Goal: Find contact information: Find contact information

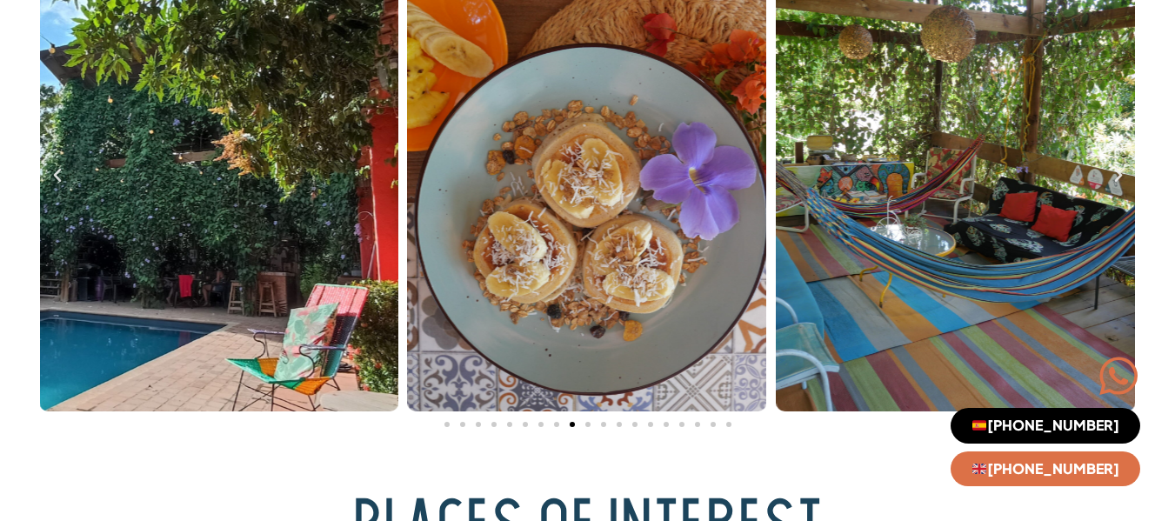
scroll to position [3217, 0]
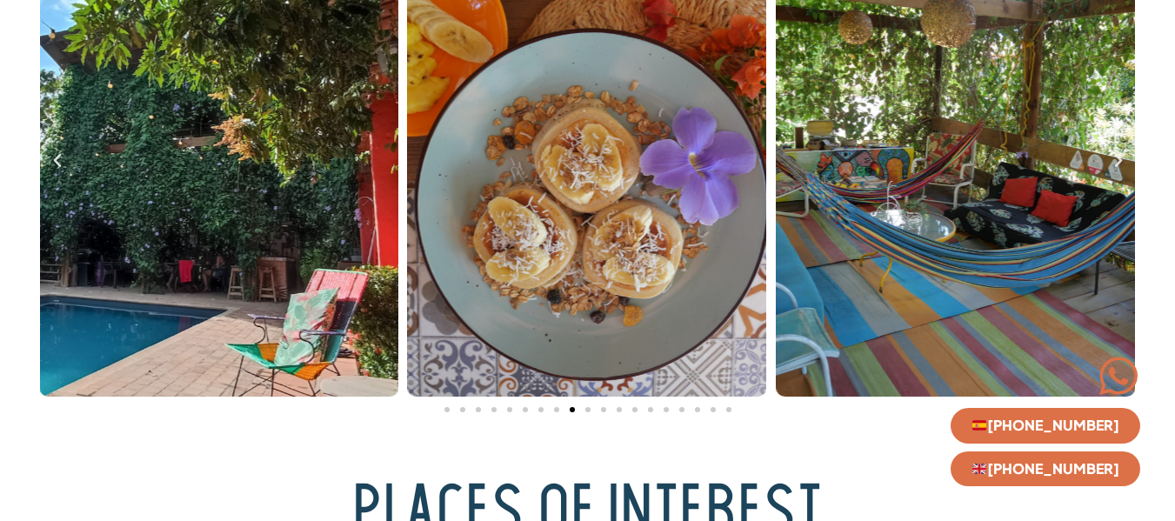
click at [1115, 160] on icon "Next slide" at bounding box center [1117, 160] width 17 height 17
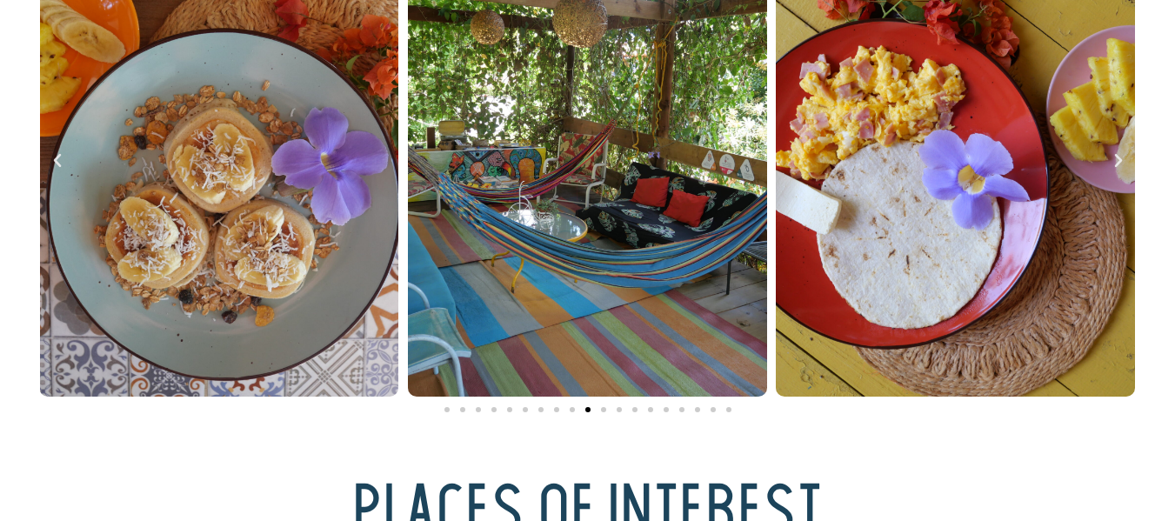
click at [1115, 160] on icon "Next slide" at bounding box center [1117, 160] width 17 height 17
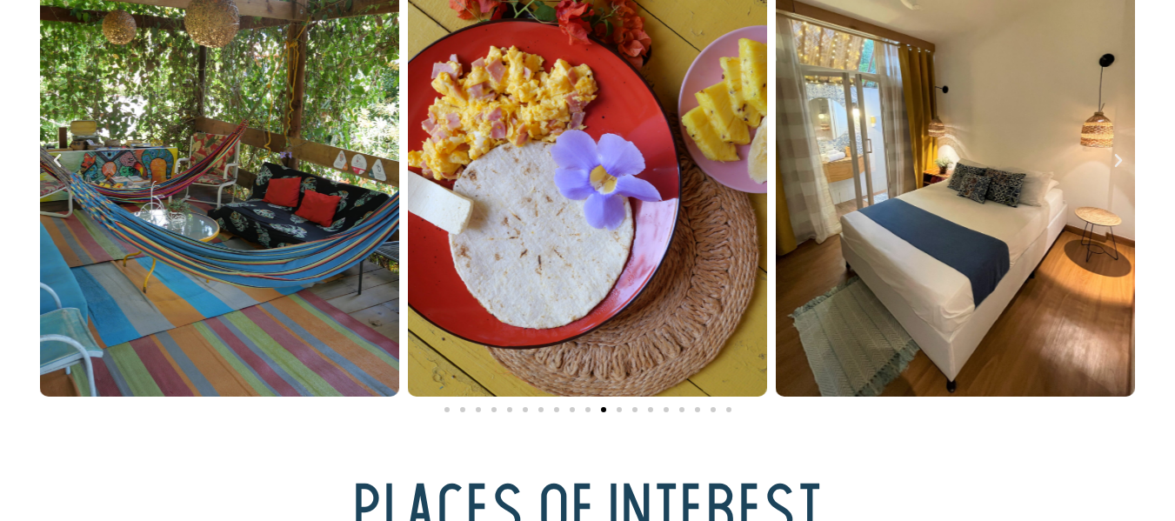
click at [1115, 160] on icon "Next slide" at bounding box center [1117, 160] width 17 height 17
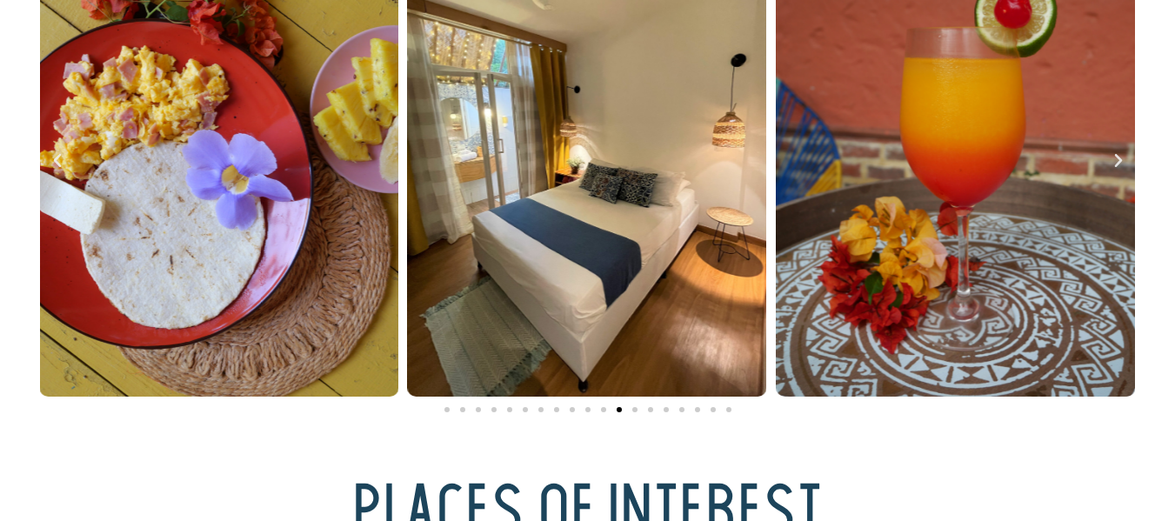
click at [1115, 160] on icon "Next slide" at bounding box center [1117, 160] width 17 height 17
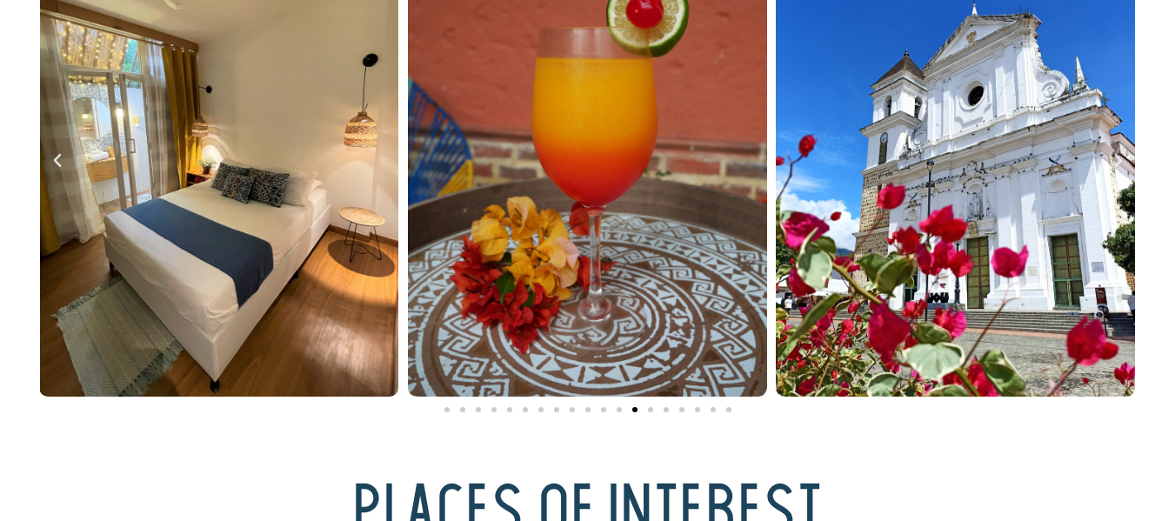
click at [1115, 160] on icon "Next slide" at bounding box center [1117, 160] width 17 height 17
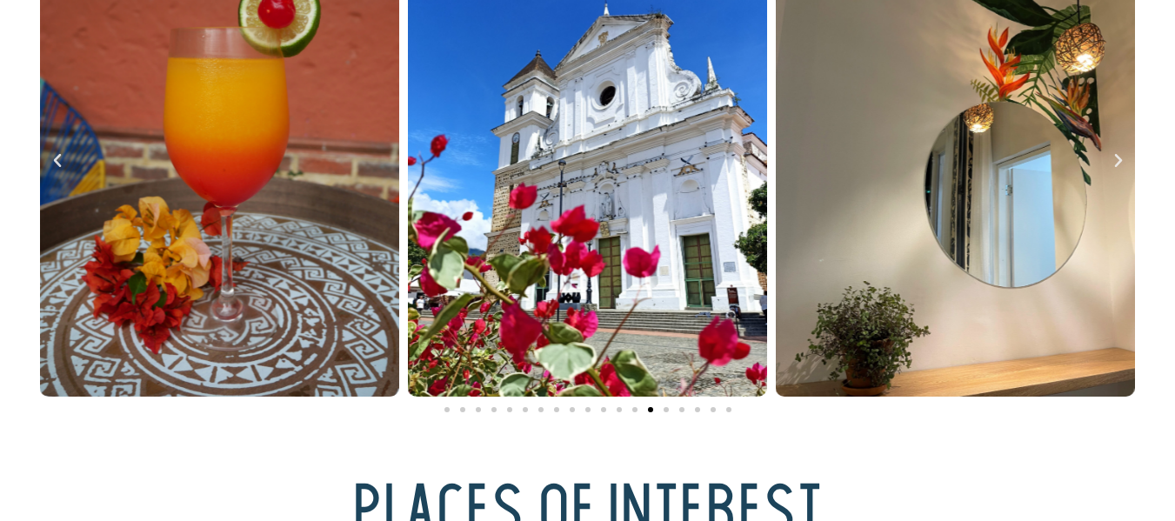
click at [1113, 160] on icon "Next slide" at bounding box center [1117, 160] width 17 height 17
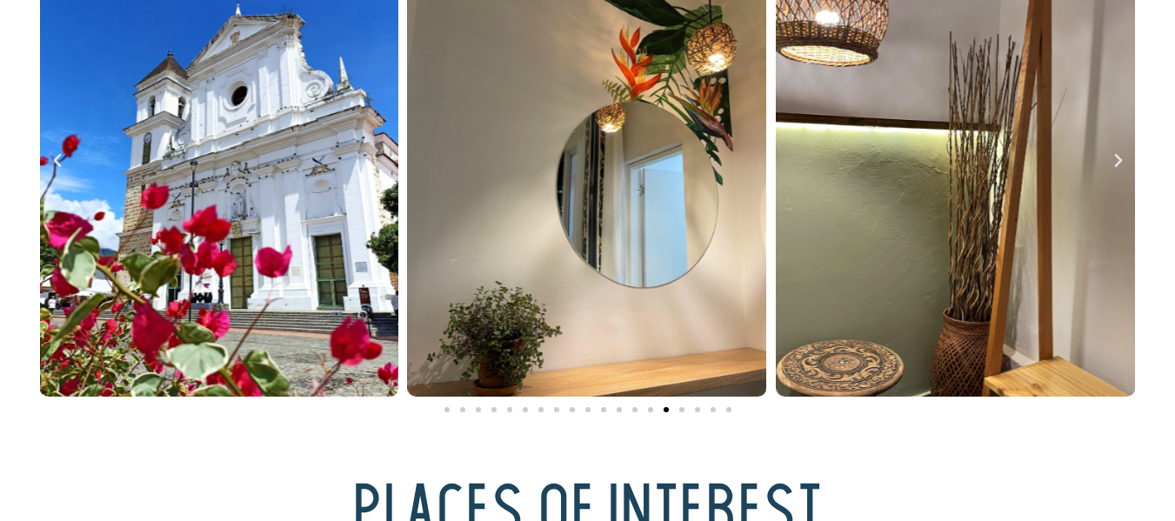
click at [1110, 160] on icon "Next slide" at bounding box center [1117, 160] width 17 height 17
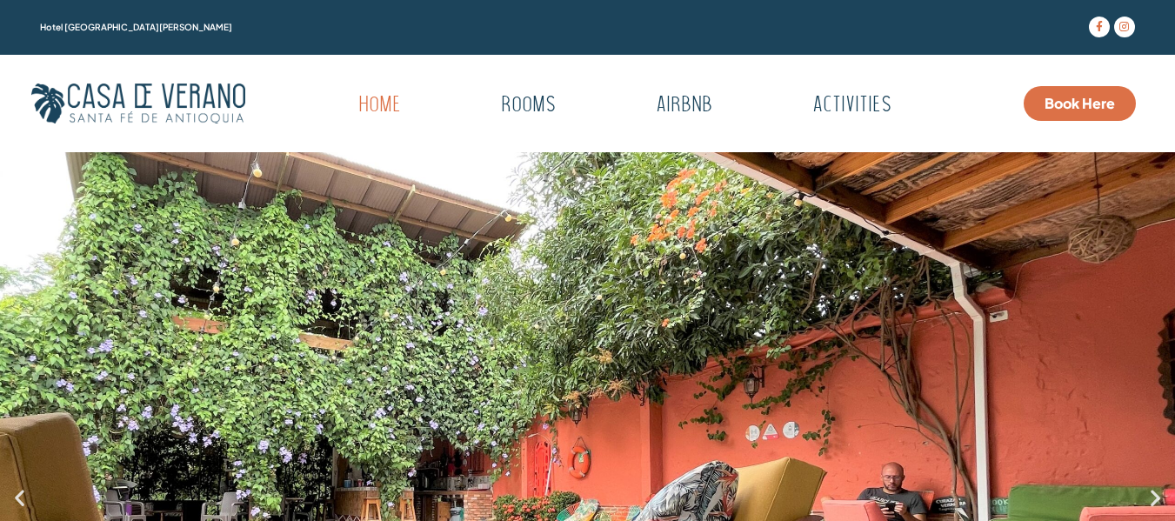
scroll to position [0, 0]
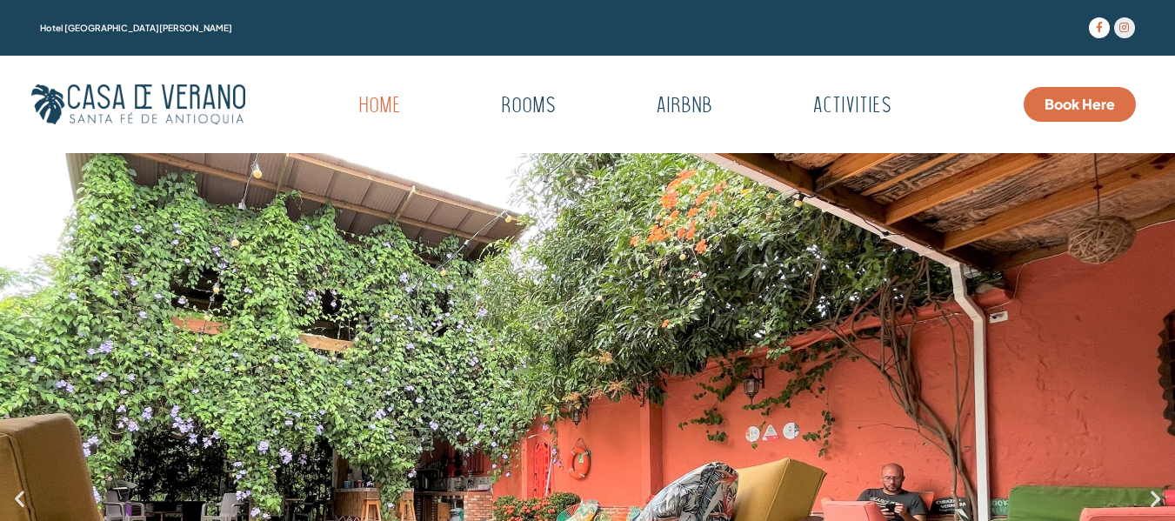
click at [1120, 27] on icon at bounding box center [1124, 28] width 10 height 10
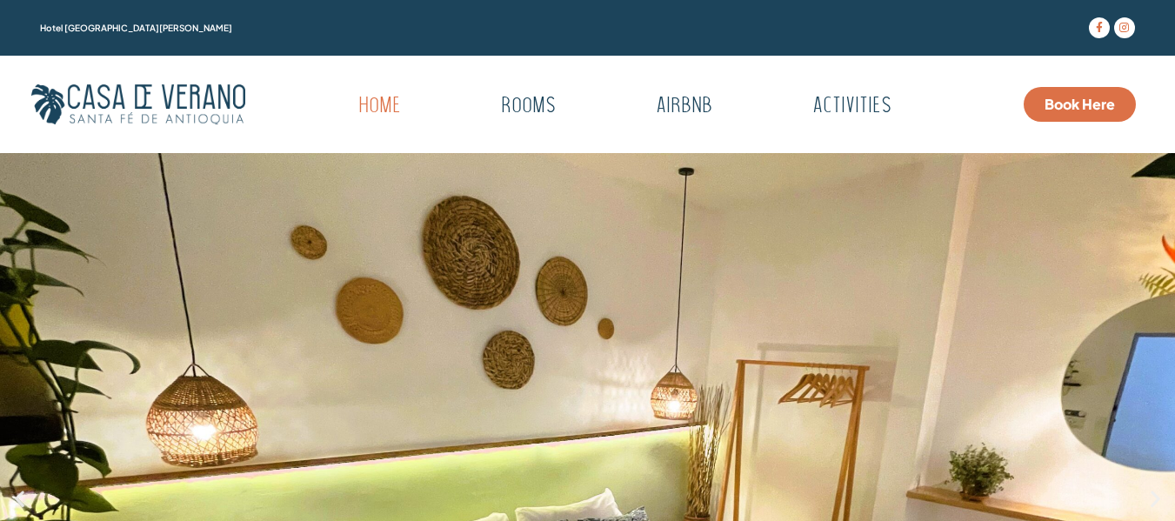
click at [111, 98] on img at bounding box center [138, 104] width 215 height 40
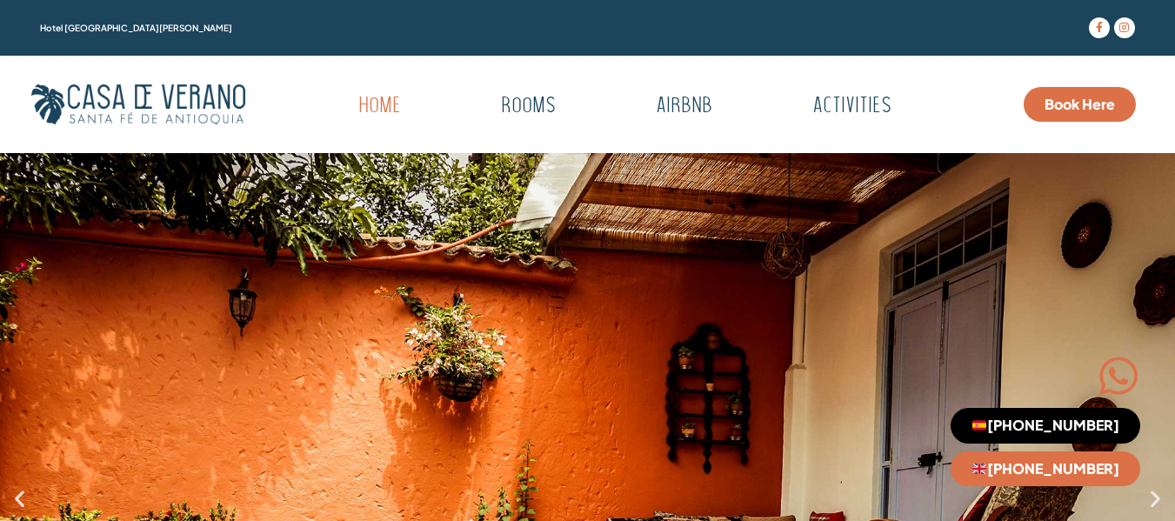
click at [1080, 425] on span "[PHONE_NUMBER]" at bounding box center [1045, 425] width 148 height 14
